Goal: Find contact information: Find contact information

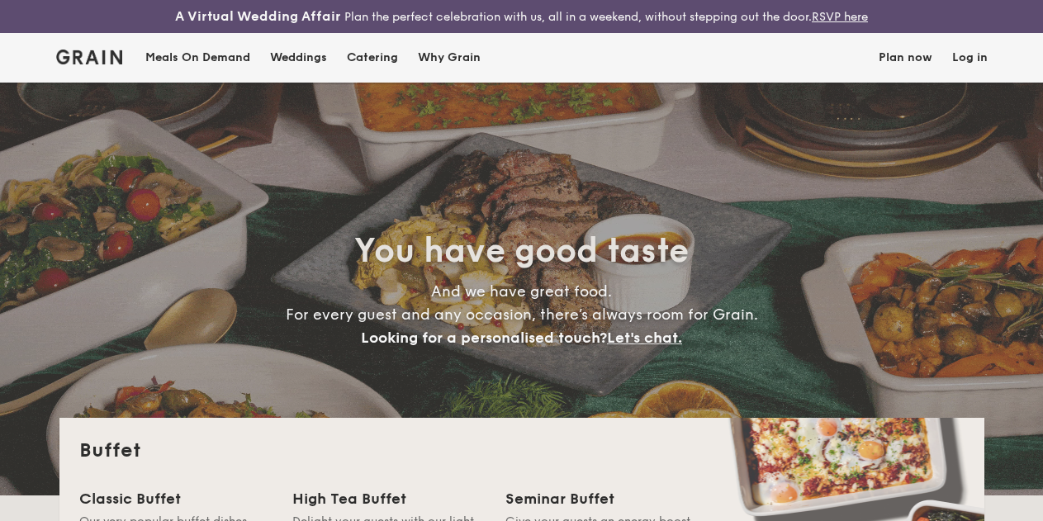
select select
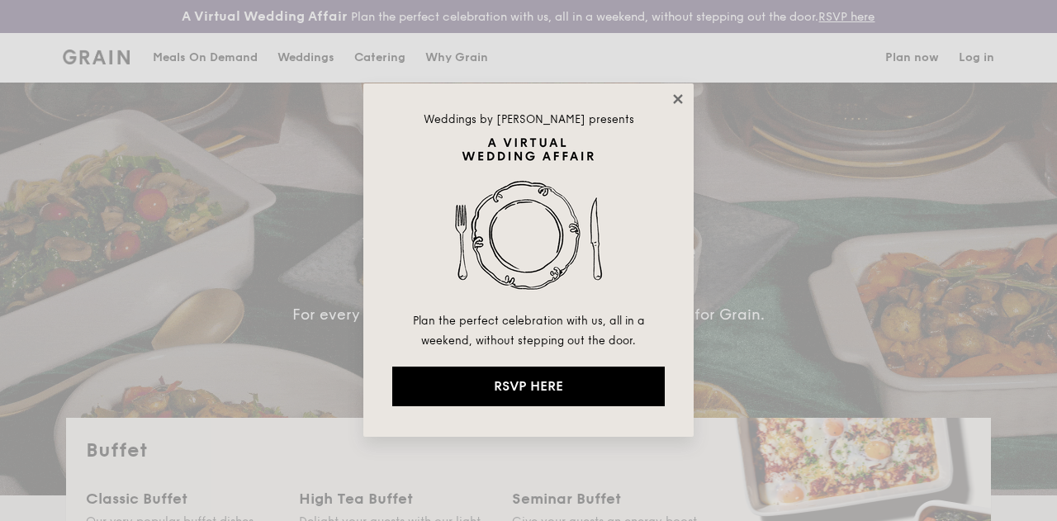
click at [677, 101] on icon at bounding box center [677, 98] width 9 height 9
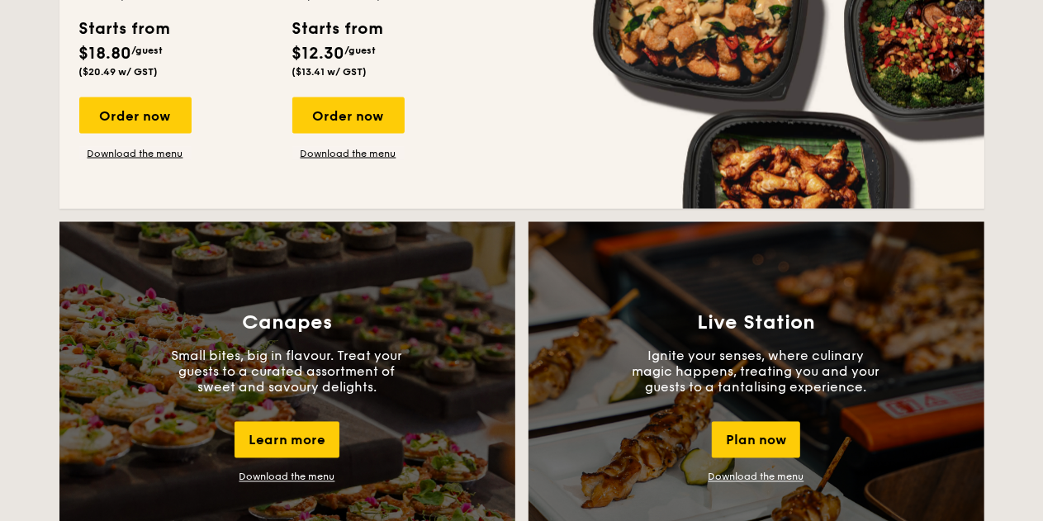
scroll to position [1404, 0]
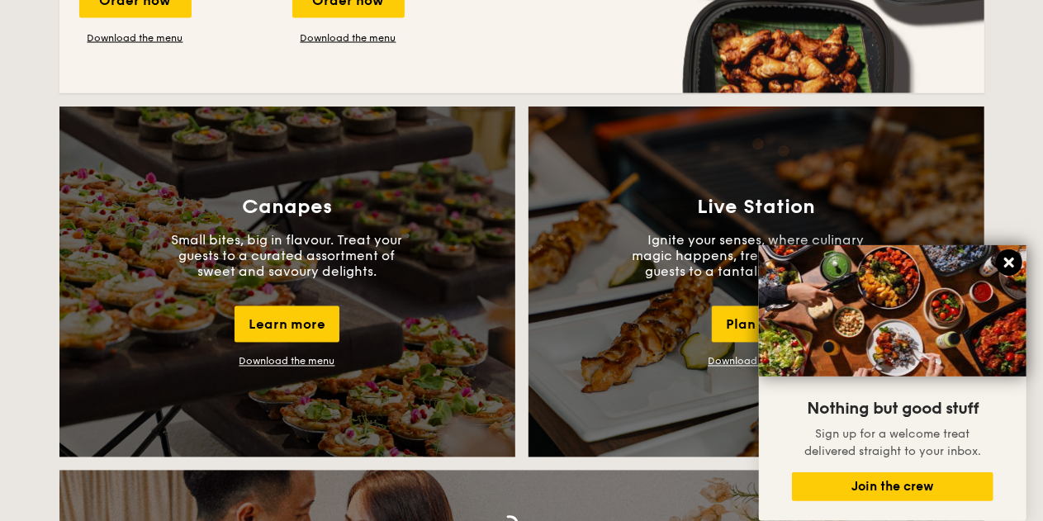
click at [1015, 257] on icon at bounding box center [1008, 262] width 15 height 15
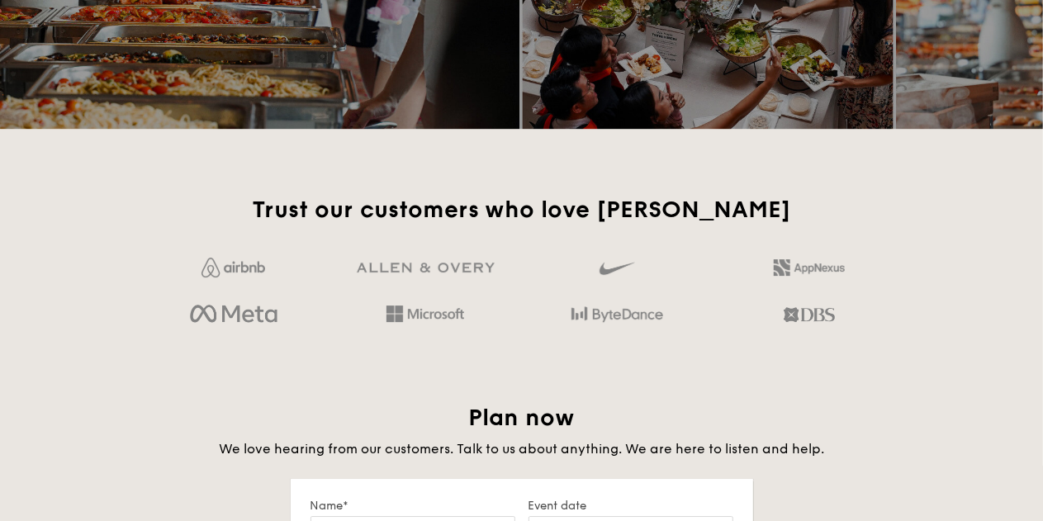
scroll to position [0, 0]
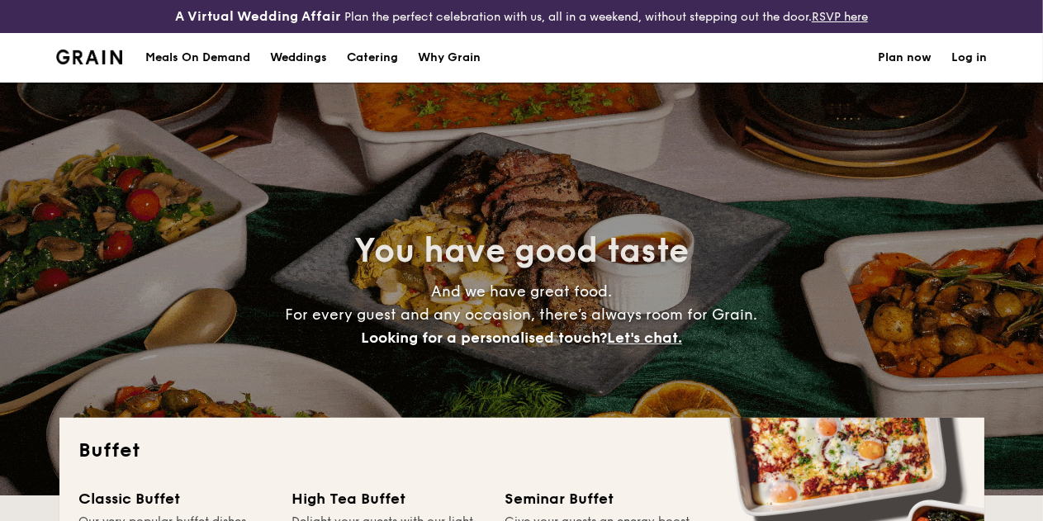
click at [192, 74] on div "Meals On Demand" at bounding box center [197, 58] width 105 height 50
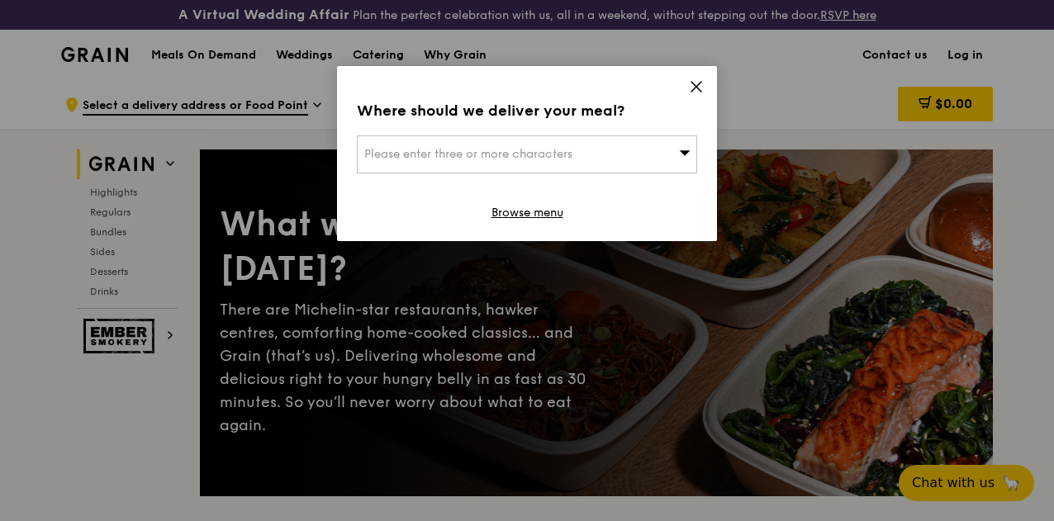
click at [694, 97] on span at bounding box center [696, 89] width 15 height 18
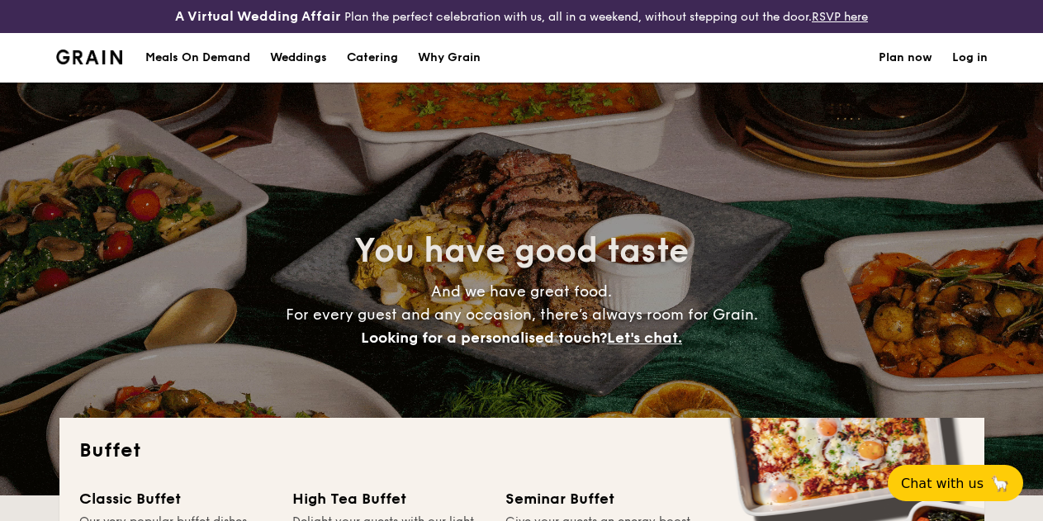
select select
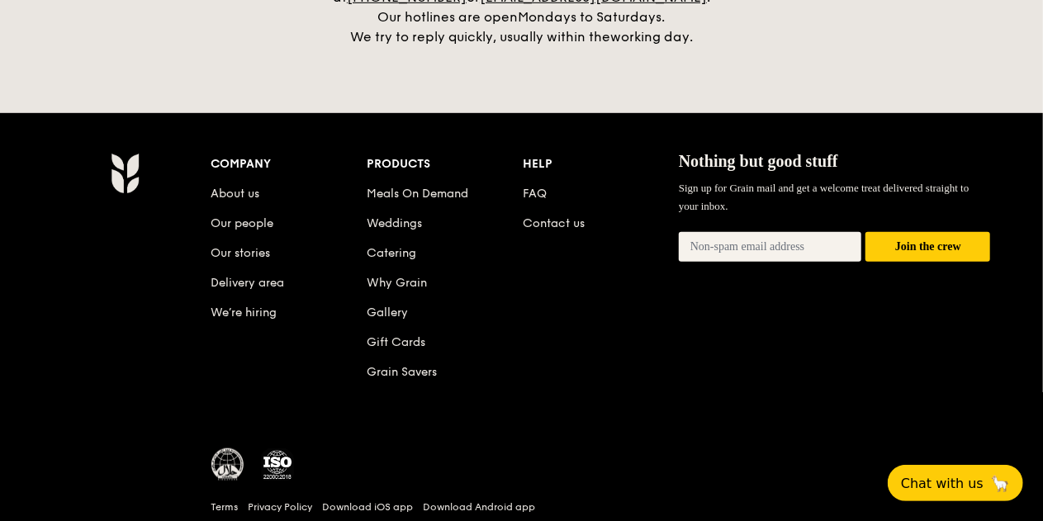
scroll to position [3667, 0]
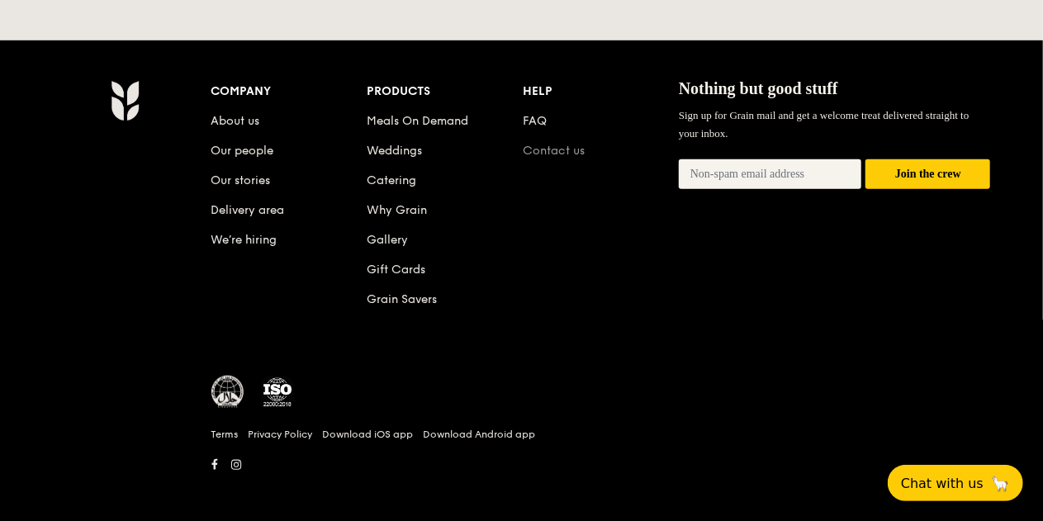
click at [567, 145] on link "Contact us" at bounding box center [554, 151] width 62 height 14
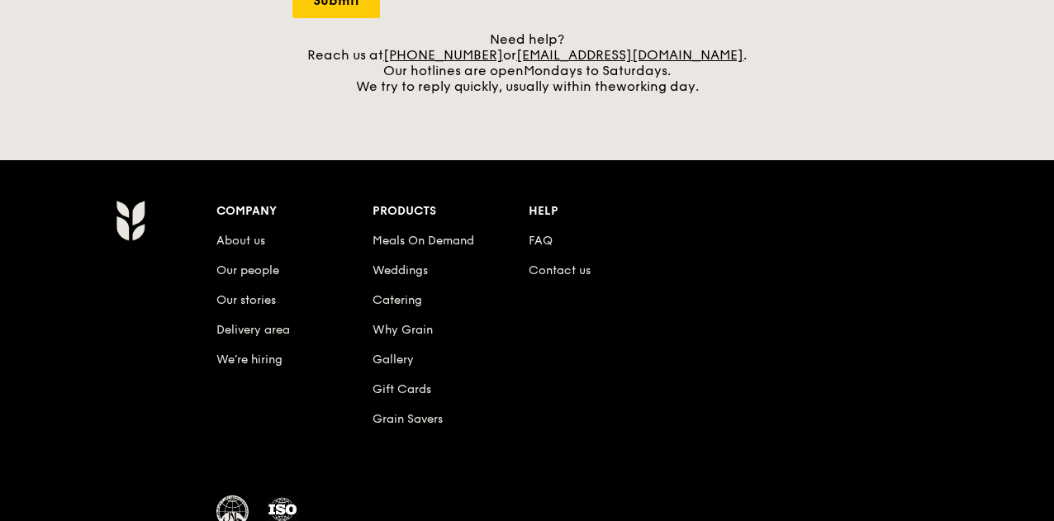
scroll to position [743, 0]
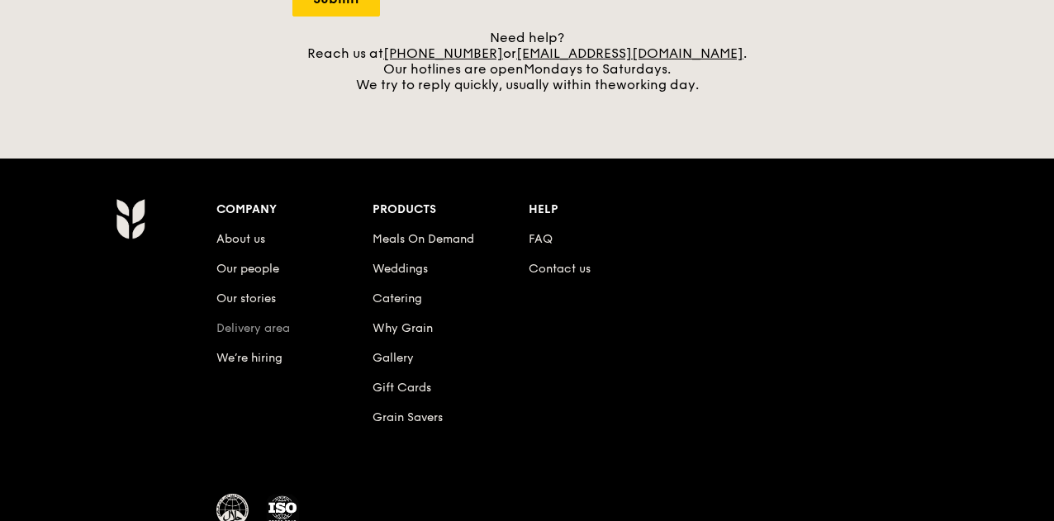
click at [268, 335] on link "Delivery area" at bounding box center [252, 328] width 73 height 14
